Goal: Information Seeking & Learning: Learn about a topic

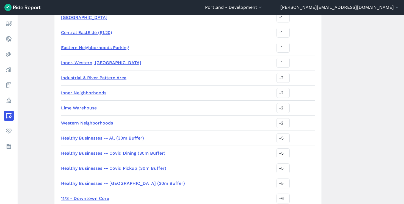
scroll to position [471, 0]
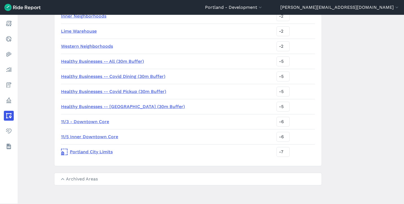
scroll to position [475, 0]
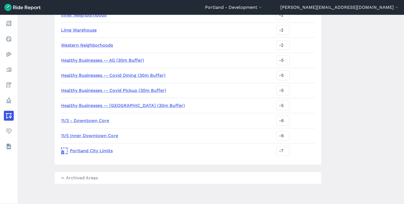
click at [89, 178] on summary "Archived Areas" at bounding box center [187, 178] width 267 height 12
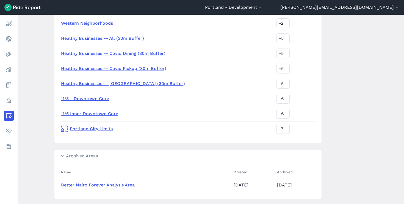
scroll to position [513, 0]
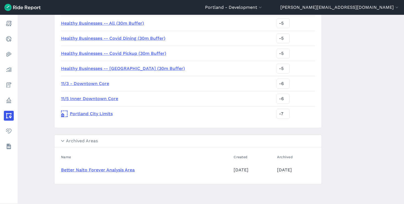
click at [112, 171] on link "Better Naito Forever Analysis Area" at bounding box center [98, 170] width 74 height 5
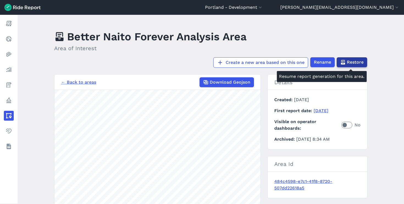
click at [355, 62] on span "Restore" at bounding box center [355, 62] width 17 height 7
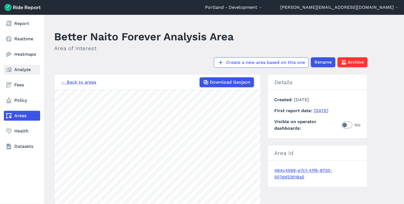
click at [15, 72] on link "Analyze" at bounding box center [22, 70] width 36 height 10
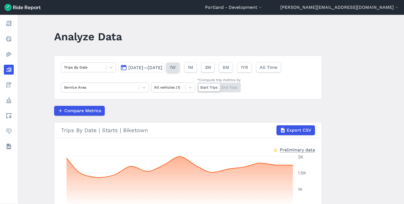
click at [176, 70] on span "1W" at bounding box center [173, 67] width 6 height 7
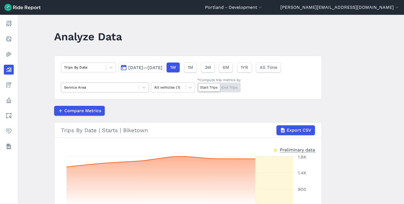
click at [119, 91] on div "Service Area" at bounding box center [100, 87] width 78 height 9
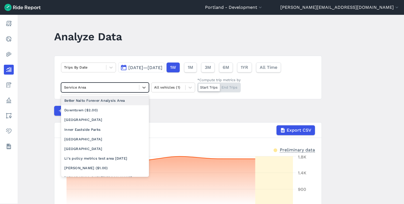
click at [114, 103] on div "Better Naito Forever Analysis Area" at bounding box center [105, 101] width 88 height 10
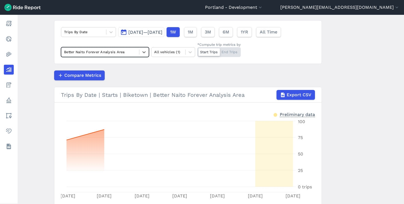
scroll to position [38, 0]
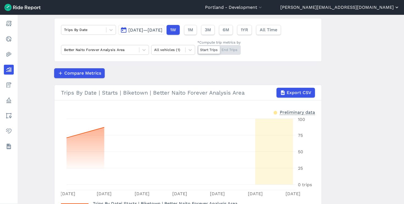
click at [375, 5] on button "[PERSON_NAME][EMAIL_ADDRESS][DOMAIN_NAME]" at bounding box center [339, 7] width 119 height 7
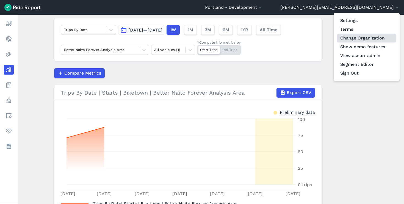
click at [358, 40] on link "Change Organization" at bounding box center [366, 38] width 59 height 9
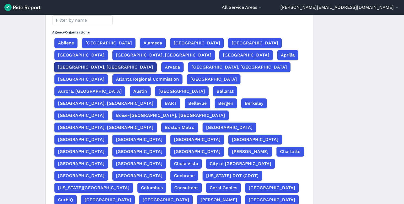
scroll to position [54, 0]
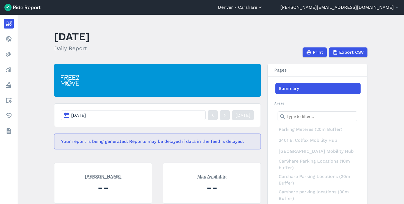
click at [263, 10] on button "Denver - Carshare" at bounding box center [240, 7] width 45 height 7
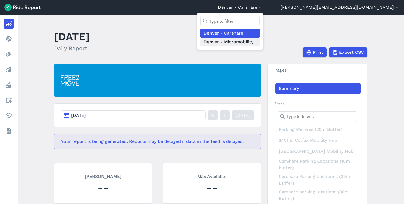
click at [260, 45] on link "Denver - Micromobility" at bounding box center [229, 42] width 59 height 9
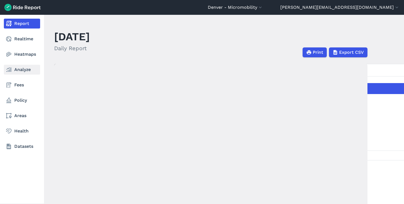
click at [13, 71] on link "Analyze" at bounding box center [22, 70] width 36 height 10
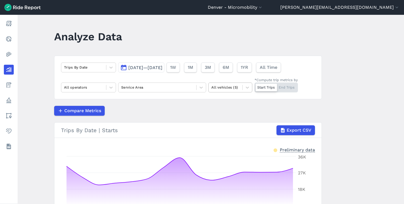
click at [225, 87] on div at bounding box center [225, 87] width 28 height 6
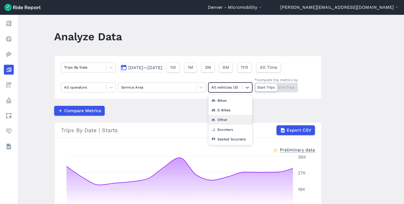
click at [225, 120] on div "Other" at bounding box center [230, 120] width 44 height 10
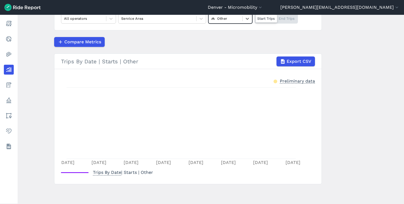
scroll to position [28, 0]
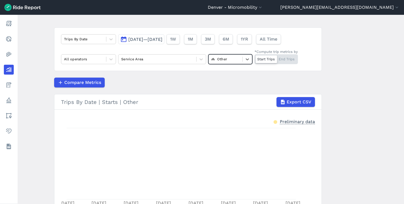
click at [224, 60] on div at bounding box center [225, 59] width 28 height 6
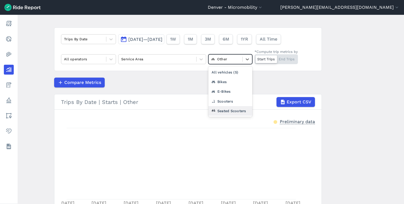
click at [226, 112] on div "Seated Scooters" at bounding box center [230, 111] width 44 height 10
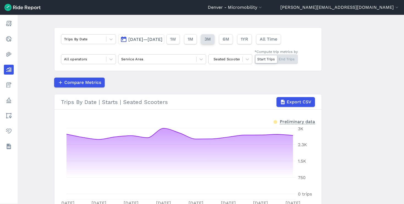
click at [211, 41] on span "3M" at bounding box center [207, 39] width 6 height 7
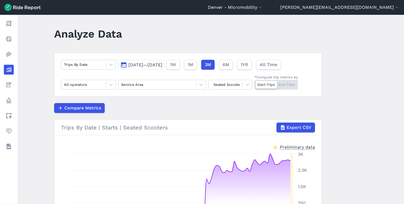
scroll to position [2, 0]
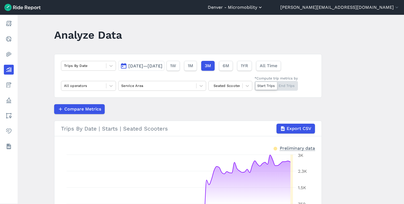
click at [263, 7] on button "Denver - Micromobility" at bounding box center [235, 7] width 55 height 7
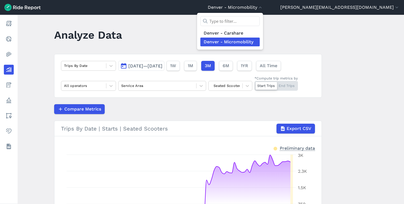
click at [223, 38] on div at bounding box center [202, 102] width 404 height 204
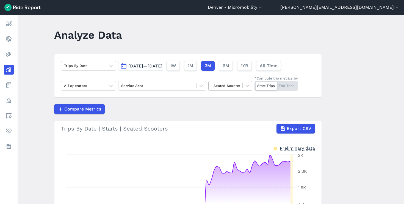
click at [241, 90] on div "Seated Scooters" at bounding box center [230, 86] width 44 height 10
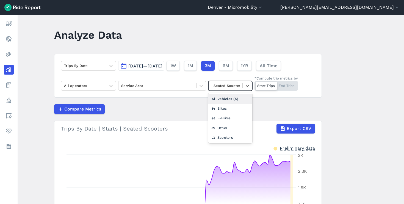
click at [235, 54] on div "Trips By Date [DATE]—[DATE] 1W 1M 3M 6M 1YR All Time All operators Service Area…" at bounding box center [188, 76] width 268 height 44
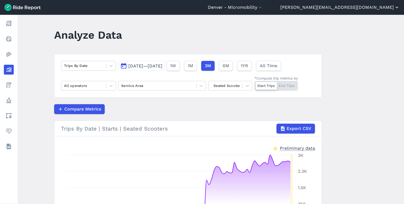
click at [374, 9] on button "[PERSON_NAME][EMAIL_ADDRESS][DOMAIN_NAME]" at bounding box center [339, 7] width 119 height 7
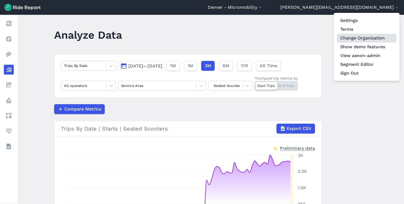
click at [366, 40] on link "Change Organization" at bounding box center [366, 38] width 59 height 9
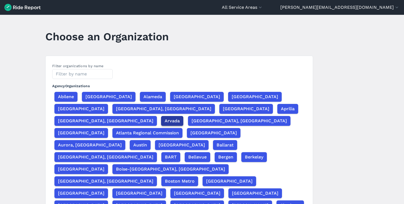
click at [166, 116] on button "Arvada" at bounding box center [172, 121] width 22 height 10
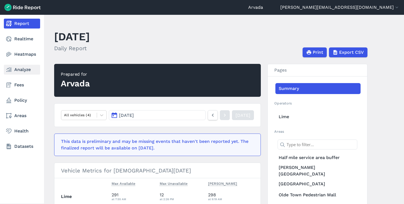
click at [19, 70] on link "Analyze" at bounding box center [22, 70] width 36 height 10
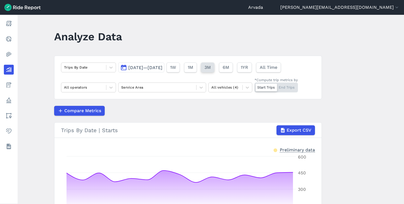
click at [211, 68] on span "3M" at bounding box center [207, 67] width 6 height 7
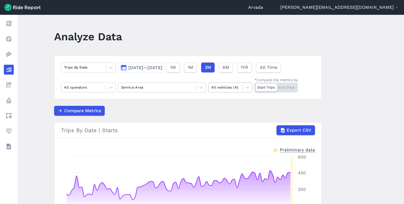
click at [228, 90] on div at bounding box center [225, 87] width 28 height 6
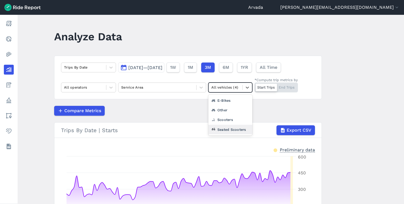
click at [231, 133] on div "Seated Scooters" at bounding box center [230, 130] width 44 height 10
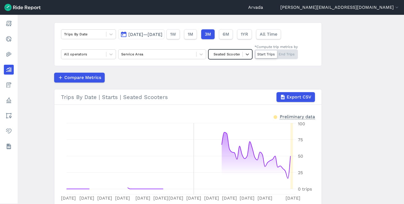
scroll to position [33, 0]
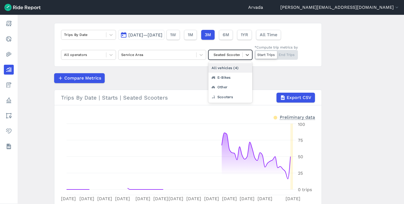
click at [237, 56] on div at bounding box center [225, 55] width 28 height 6
click at [227, 87] on div "Other" at bounding box center [230, 87] width 44 height 10
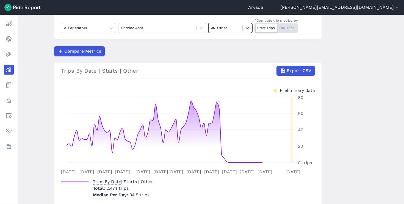
scroll to position [59, 0]
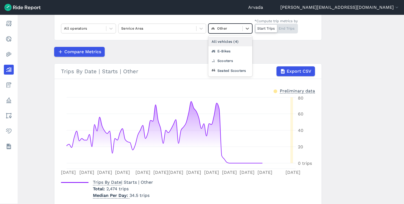
click at [241, 31] on div "Other" at bounding box center [226, 28] width 34 height 9
click at [236, 73] on div "Seated Scooters" at bounding box center [230, 71] width 44 height 10
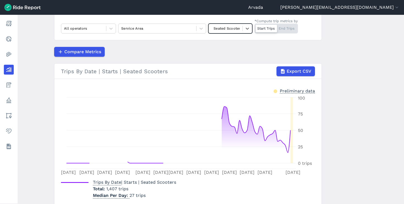
click at [240, 26] on div "Seated Scooters" at bounding box center [226, 28] width 34 height 9
click at [230, 61] on div "Other" at bounding box center [230, 61] width 44 height 10
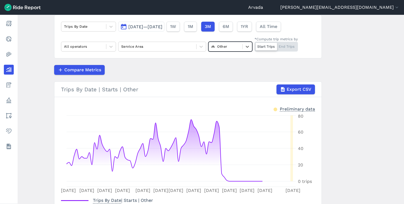
scroll to position [40, 0]
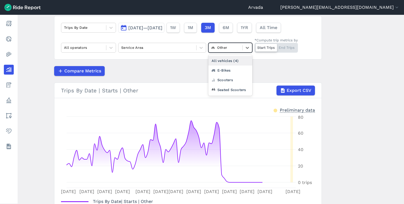
click at [239, 51] on div "Other" at bounding box center [226, 47] width 34 height 9
click at [233, 88] on div "Seated Scooters" at bounding box center [230, 90] width 44 height 10
